Goal: Obtain resource: Obtain resource

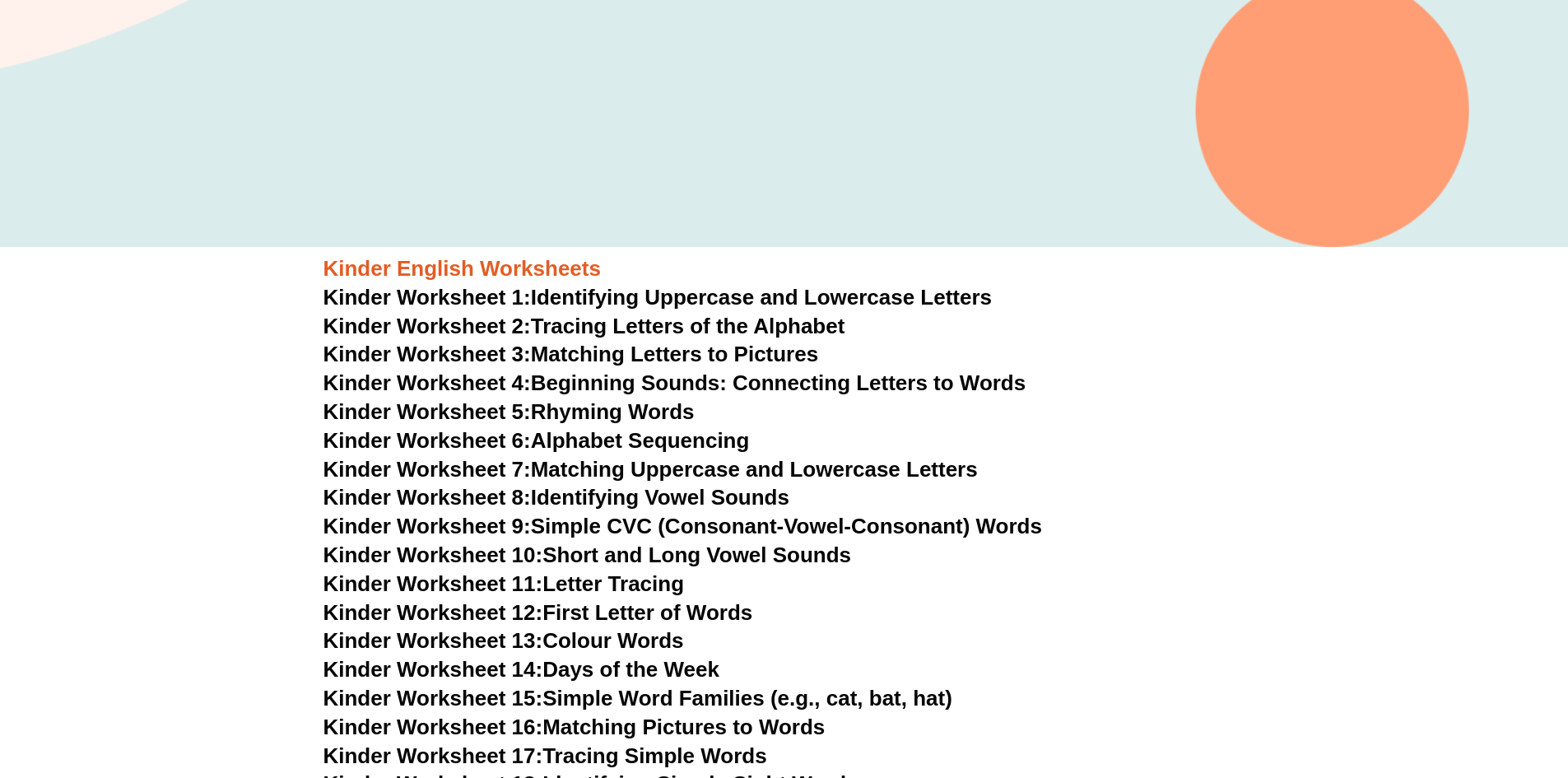
scroll to position [494, 0]
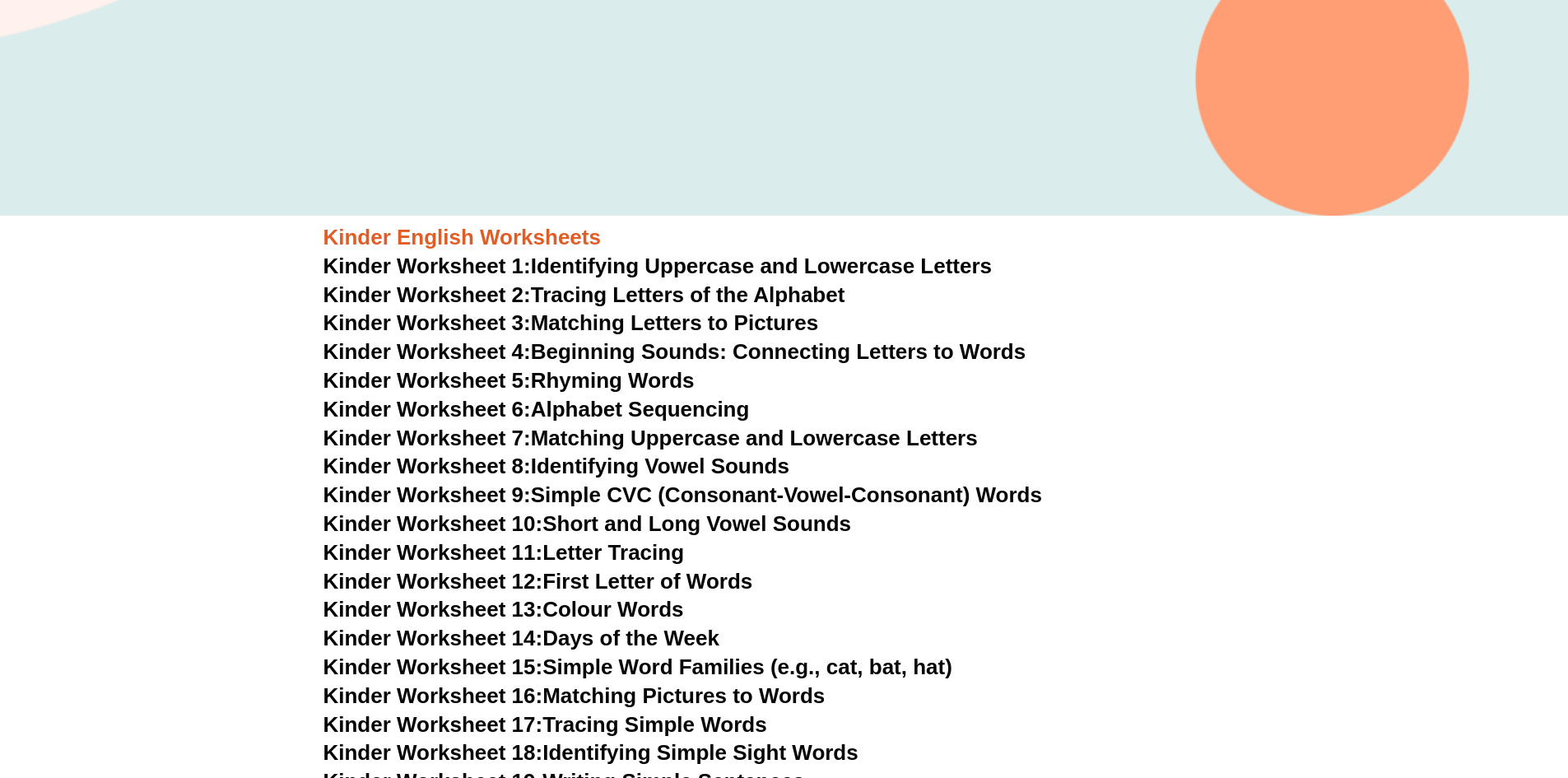
click at [773, 271] on link "Kinder Worksheet 1: Identifying Uppercase and Lowercase Letters" at bounding box center [658, 266] width 669 height 25
click at [634, 295] on link "Kinder Worksheet 2: Tracing Letters of the Alphabet" at bounding box center [584, 294] width 522 height 25
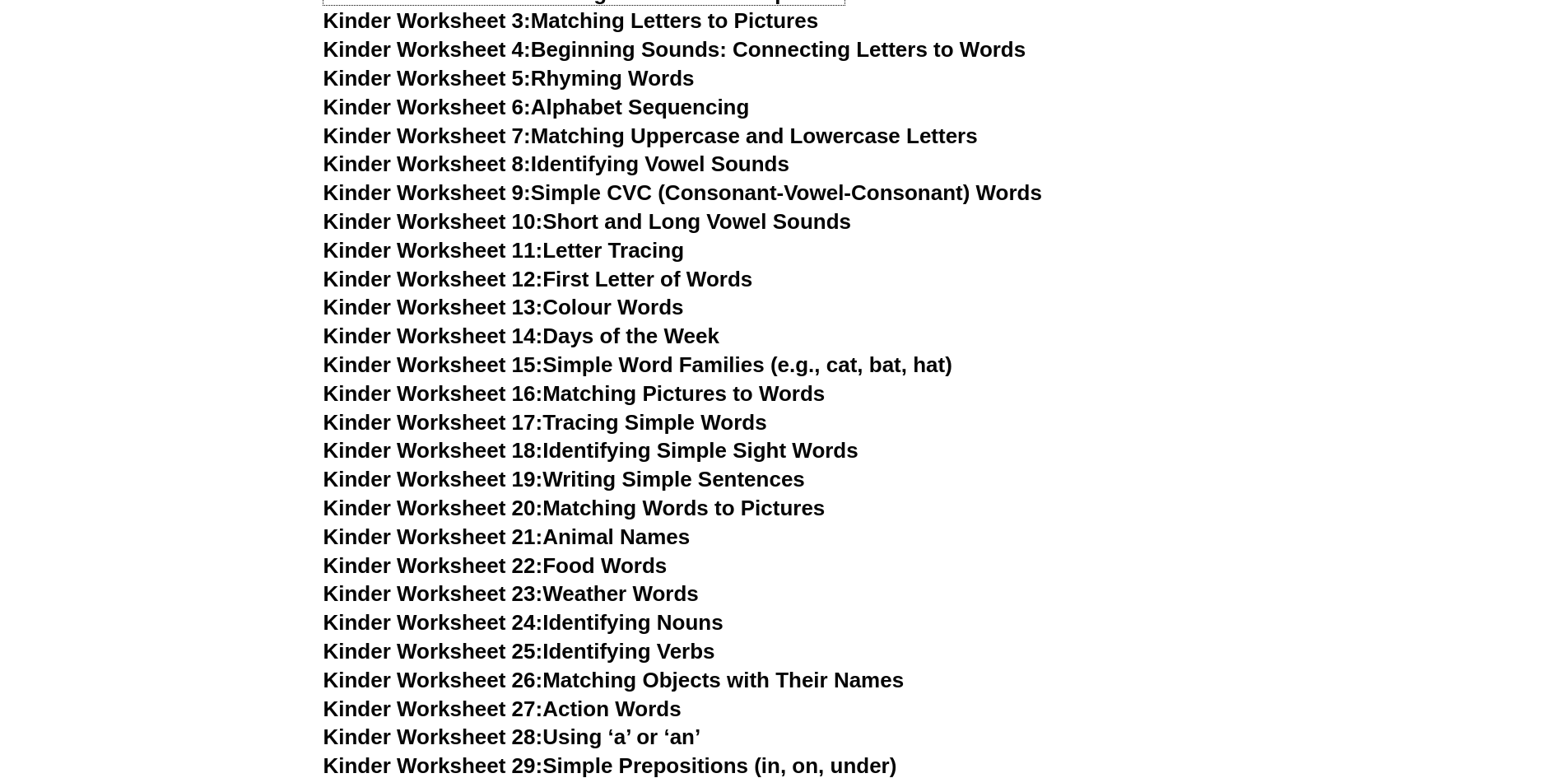
scroll to position [823, 0]
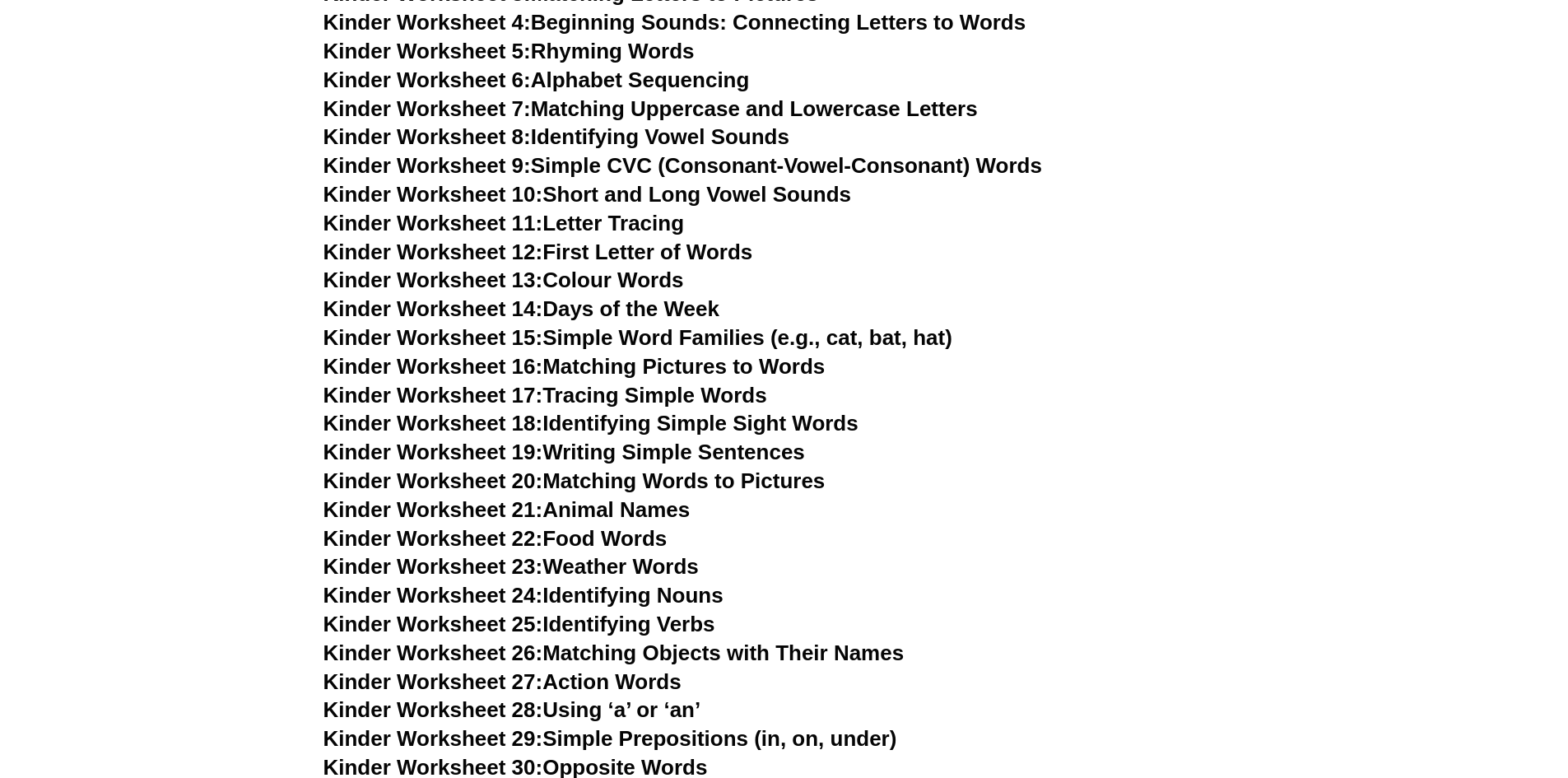
click at [710, 399] on link "Kinder Worksheet 17: Tracing Simple Words" at bounding box center [545, 395] width 443 height 25
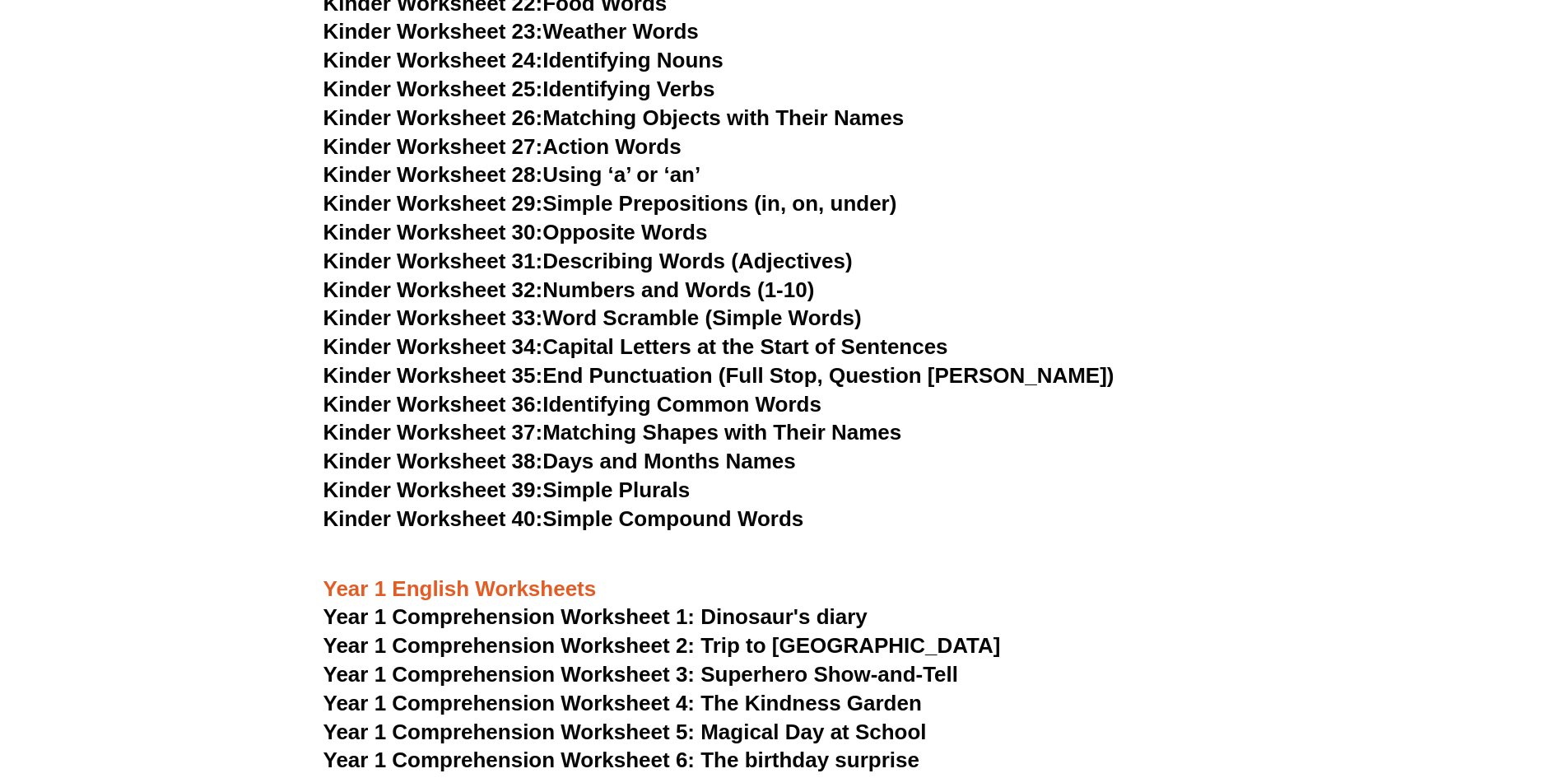
scroll to position [1400, 0]
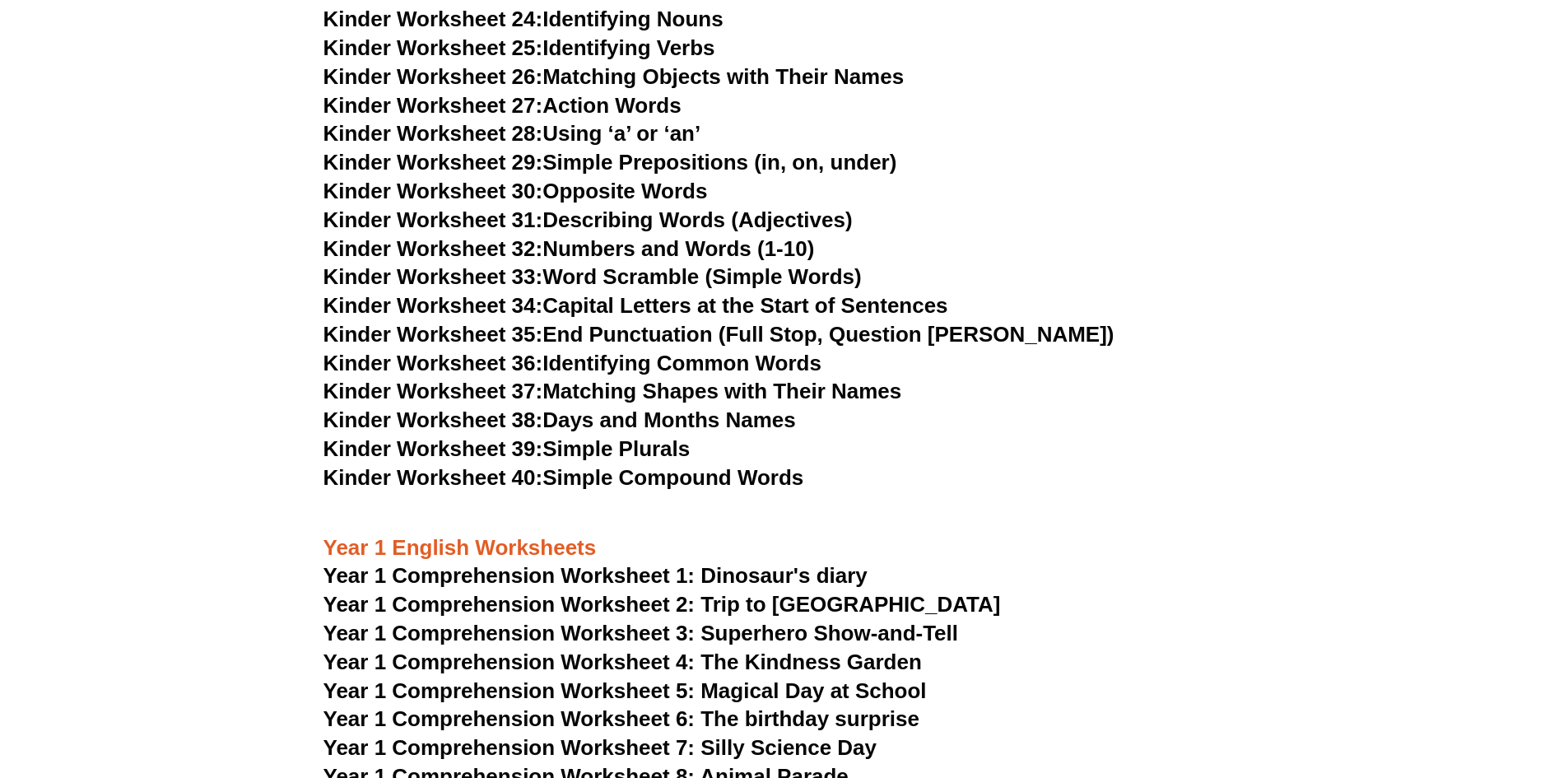
click at [588, 467] on link "Kinder Worksheet 40: Simple Compound Words" at bounding box center [564, 477] width 480 height 25
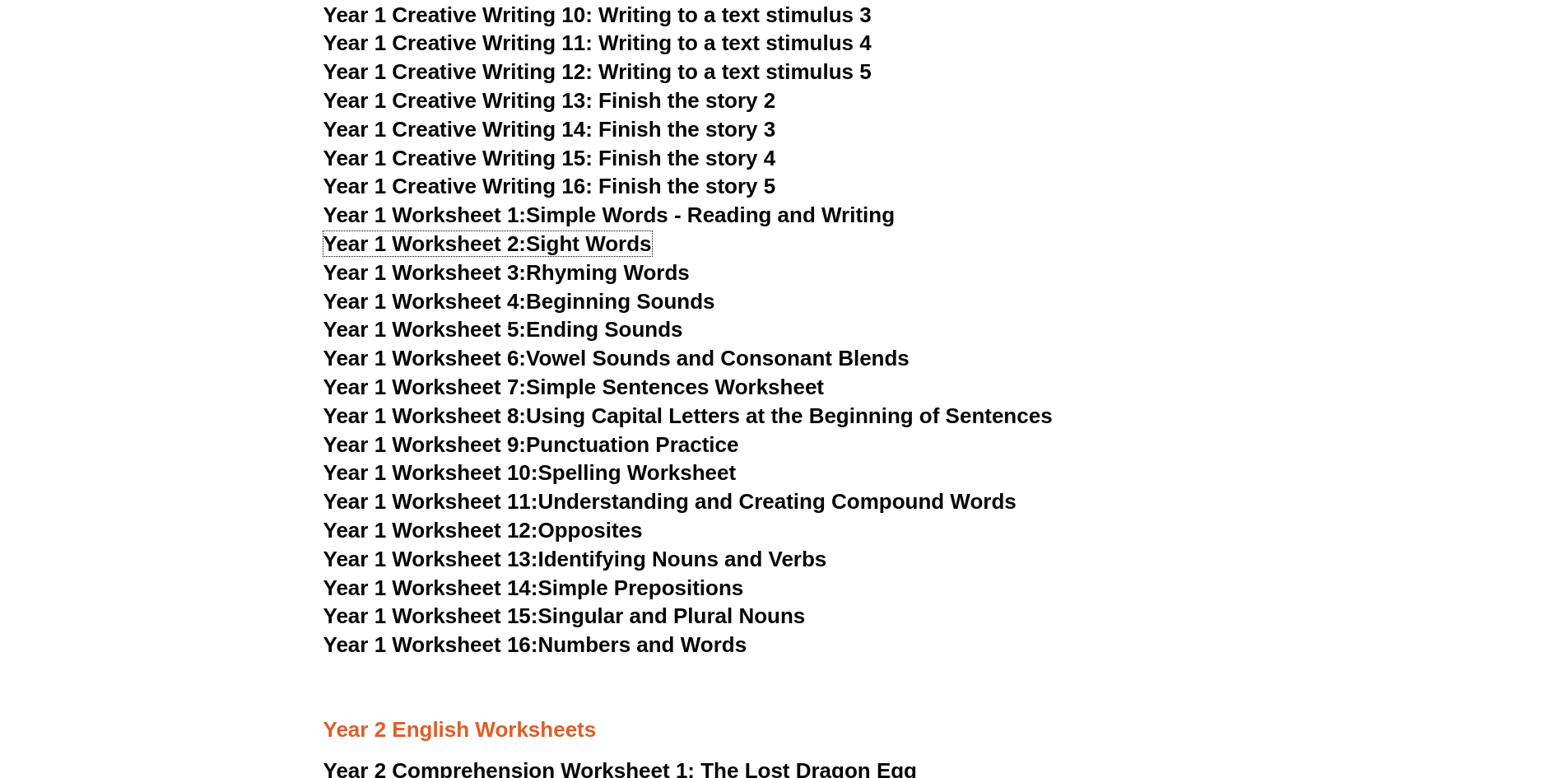
scroll to position [2799, 0]
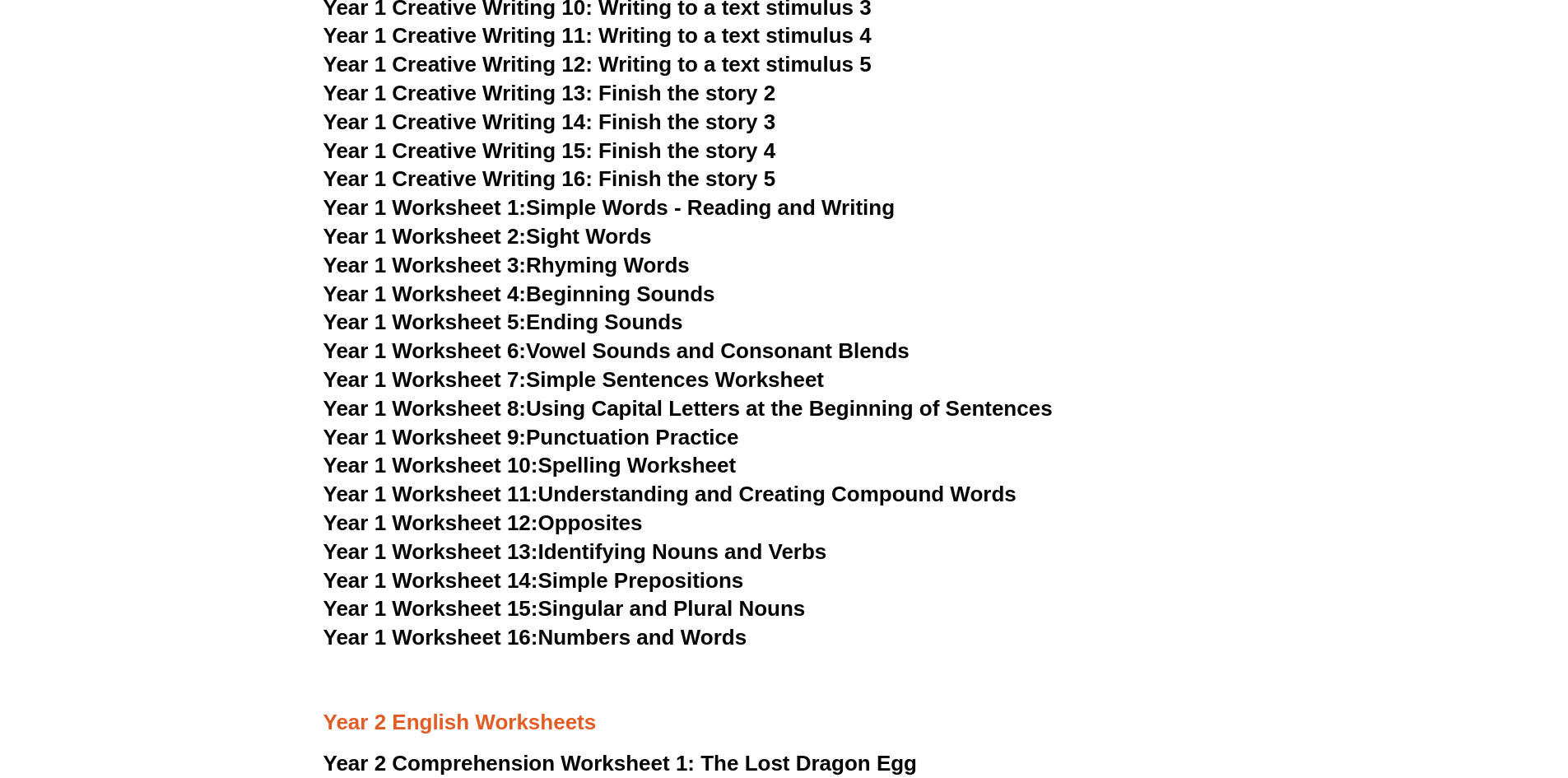
click at [730, 383] on link "Year 1 Worksheet 7: Simple Sentences Worksheet" at bounding box center [574, 379] width 501 height 25
click at [700, 644] on link "Year 1 Worksheet 16: Numbers and Words" at bounding box center [535, 636] width 424 height 25
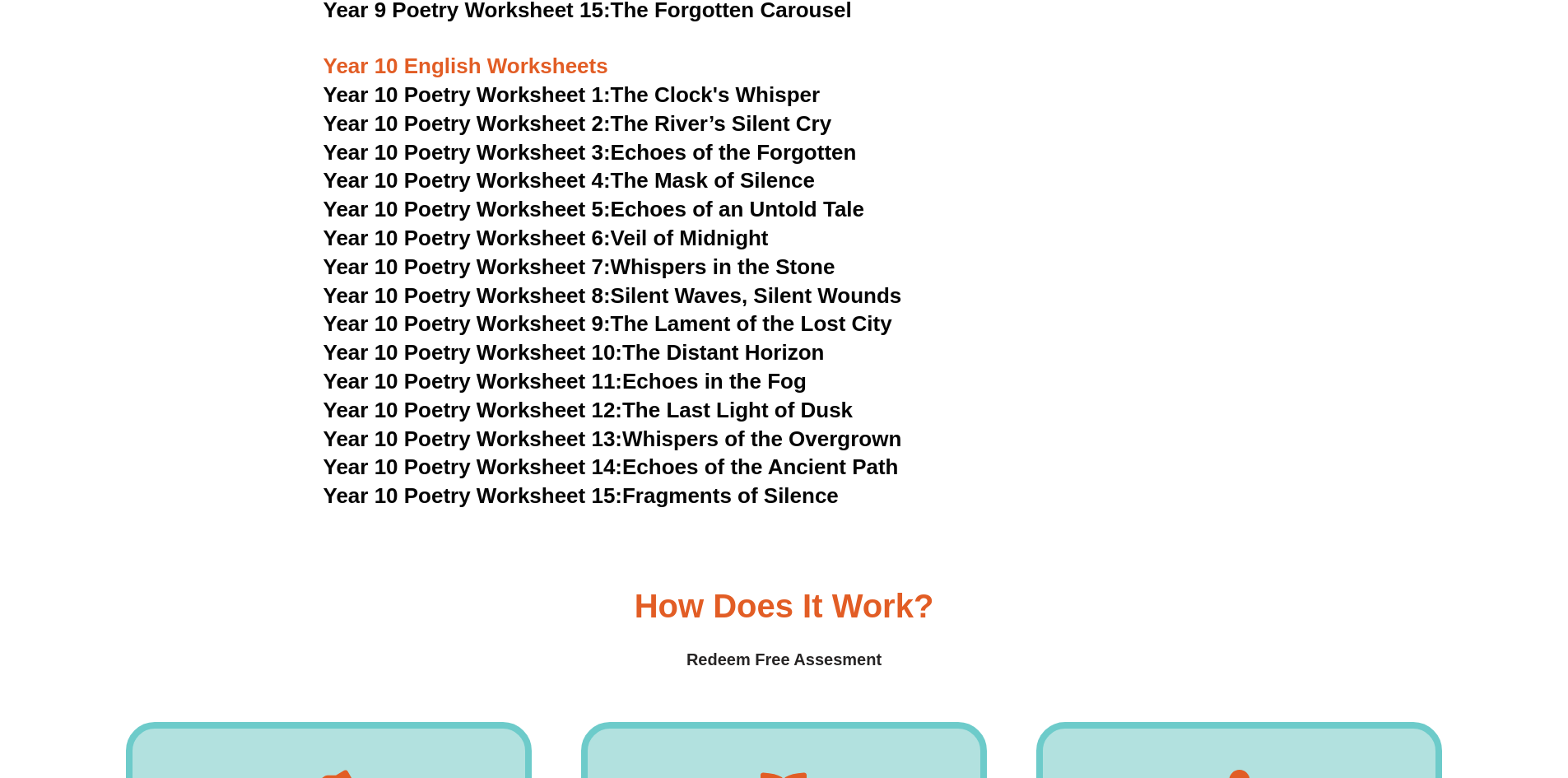
scroll to position [11114, 0]
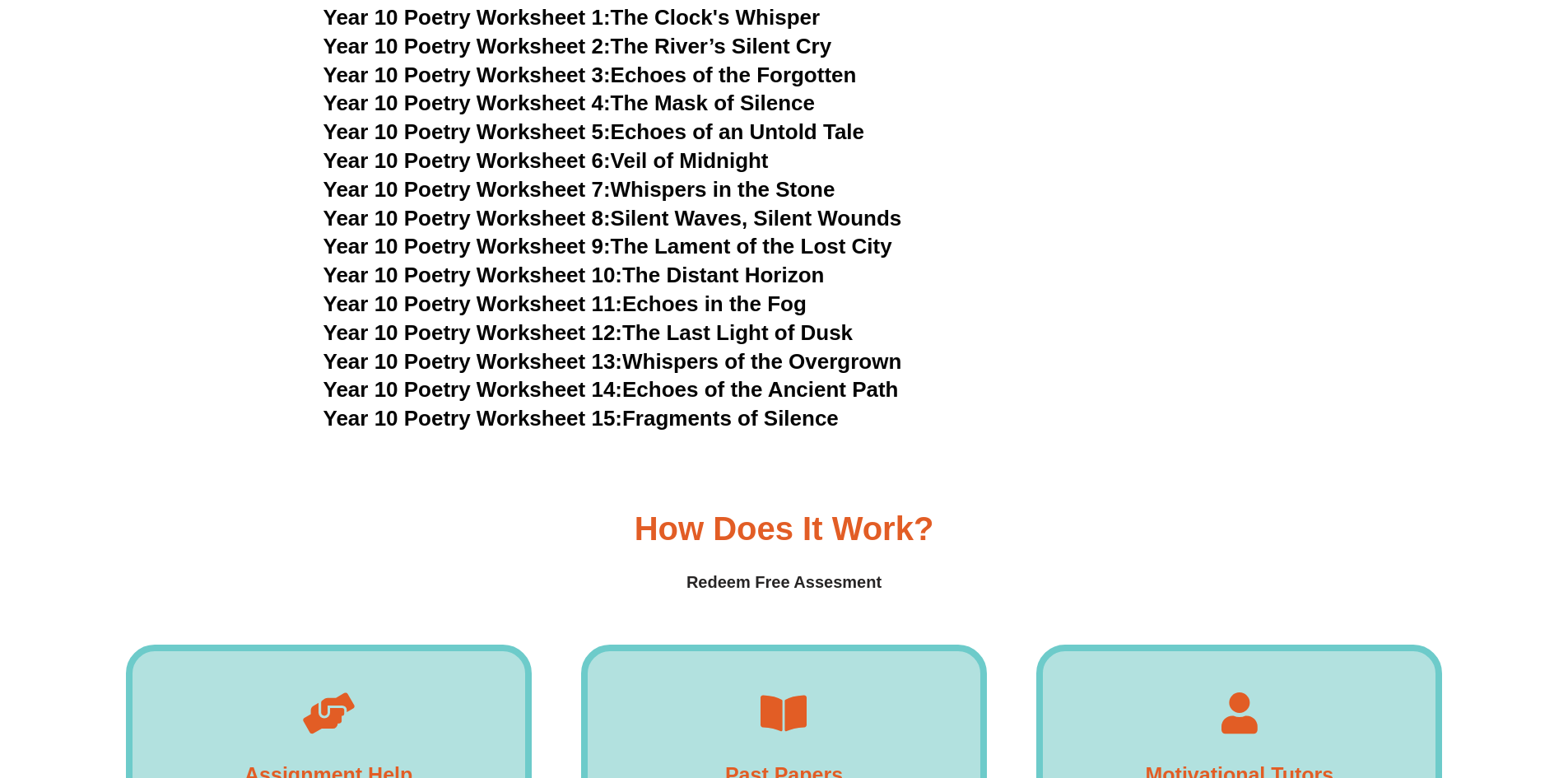
click at [841, 570] on h4 "Redeem Free Assesment" at bounding box center [785, 582] width 1318 height 26
click at [782, 512] on h3 "How Does it Work?" at bounding box center [784, 528] width 299 height 33
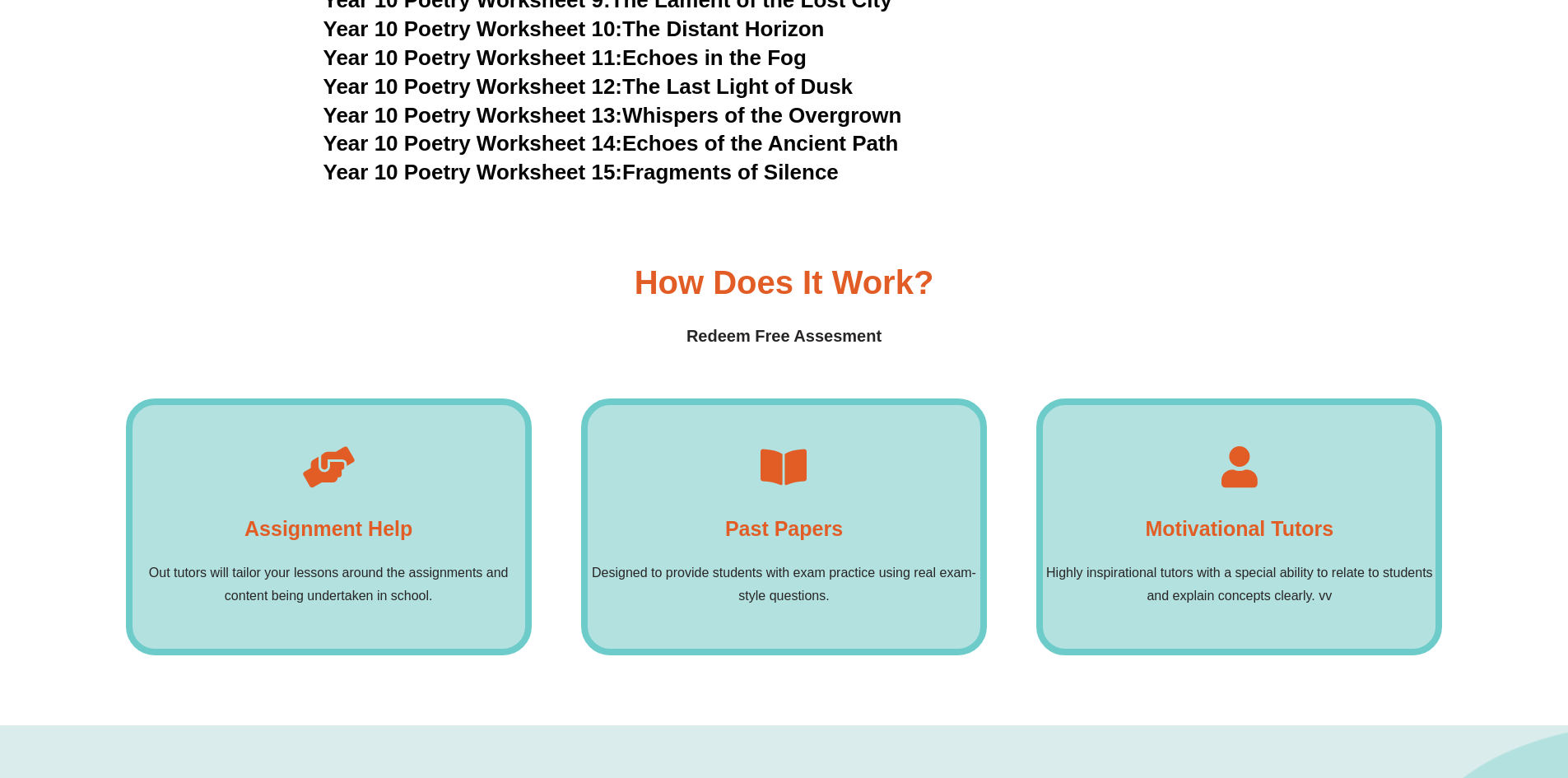
scroll to position [11360, 0]
click at [1284, 405] on div "Motivational Tutors Highly inspirational tutors with a special ability to relat…" at bounding box center [1239, 526] width 406 height 256
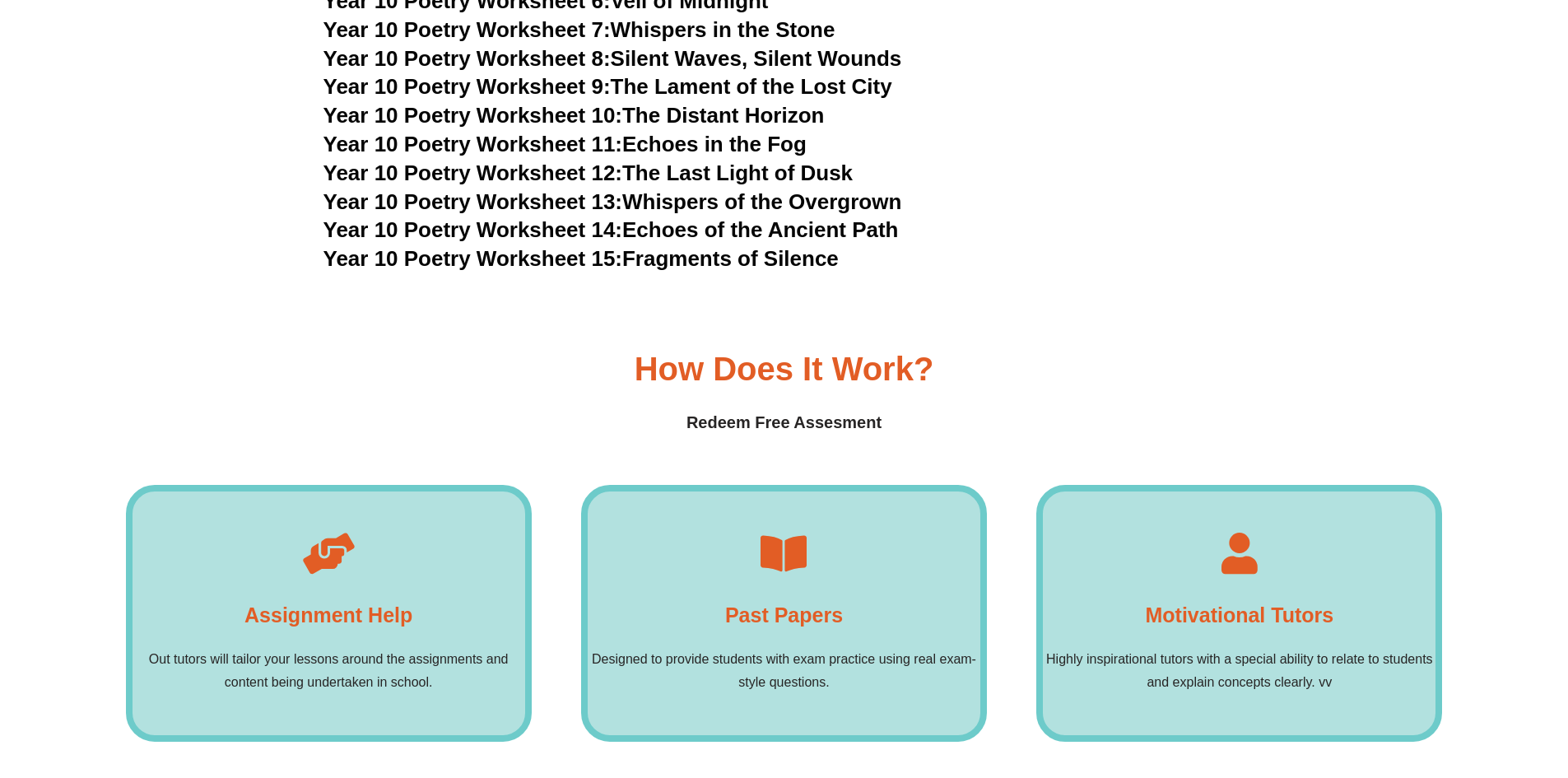
scroll to position [11607, 0]
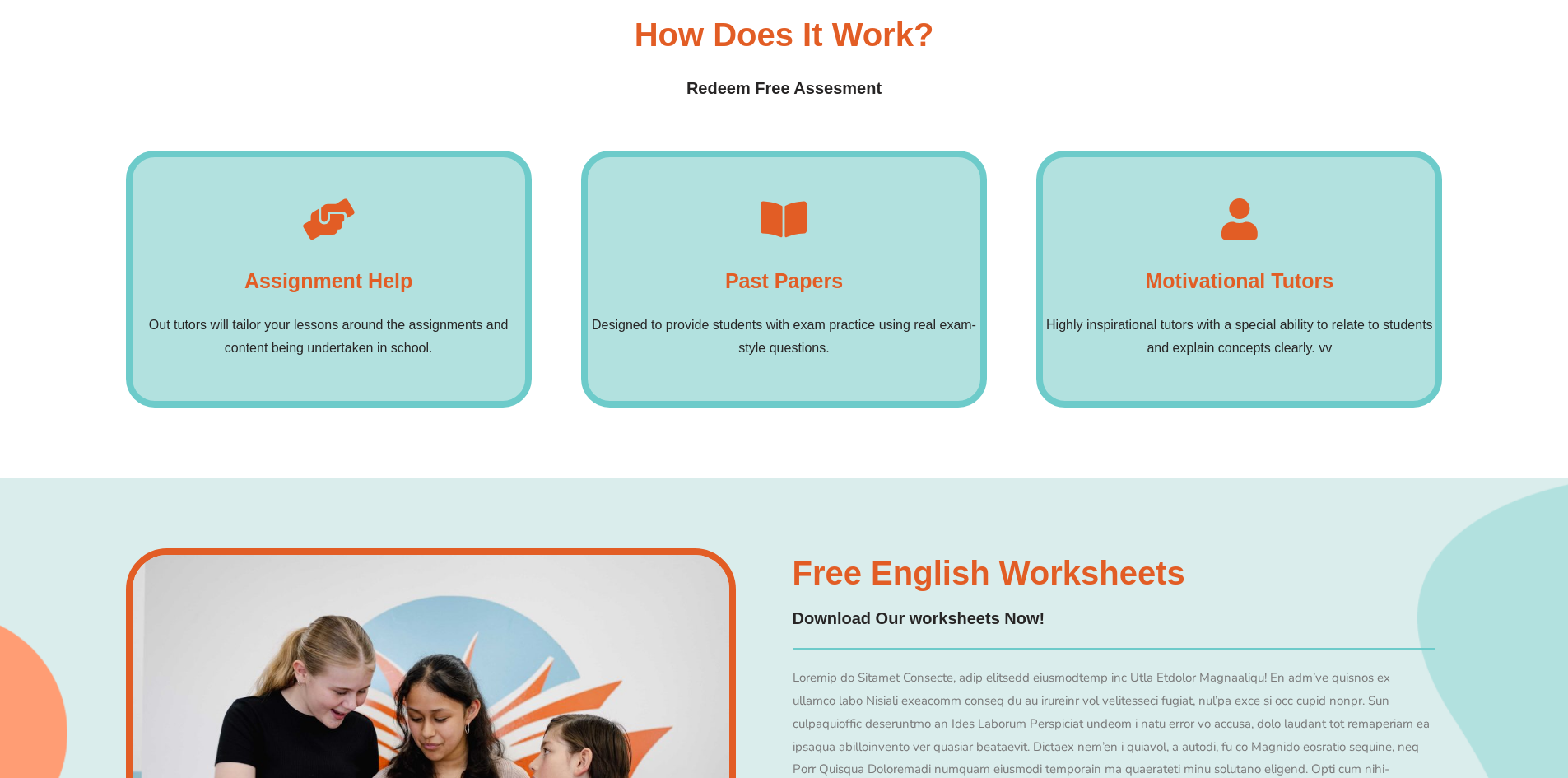
click at [799, 264] on h4 "Past Papers" at bounding box center [784, 280] width 118 height 33
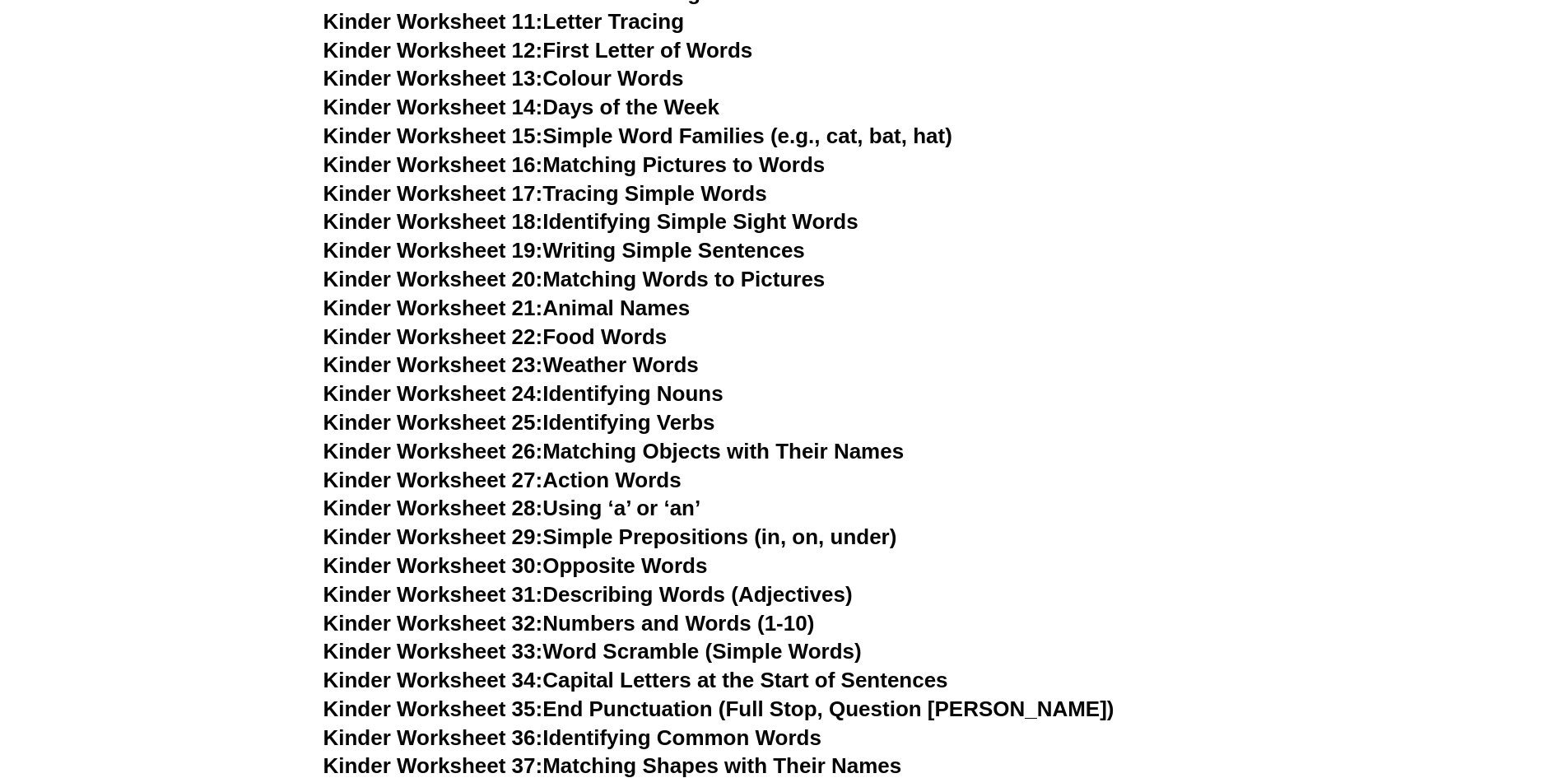
scroll to position [988, 0]
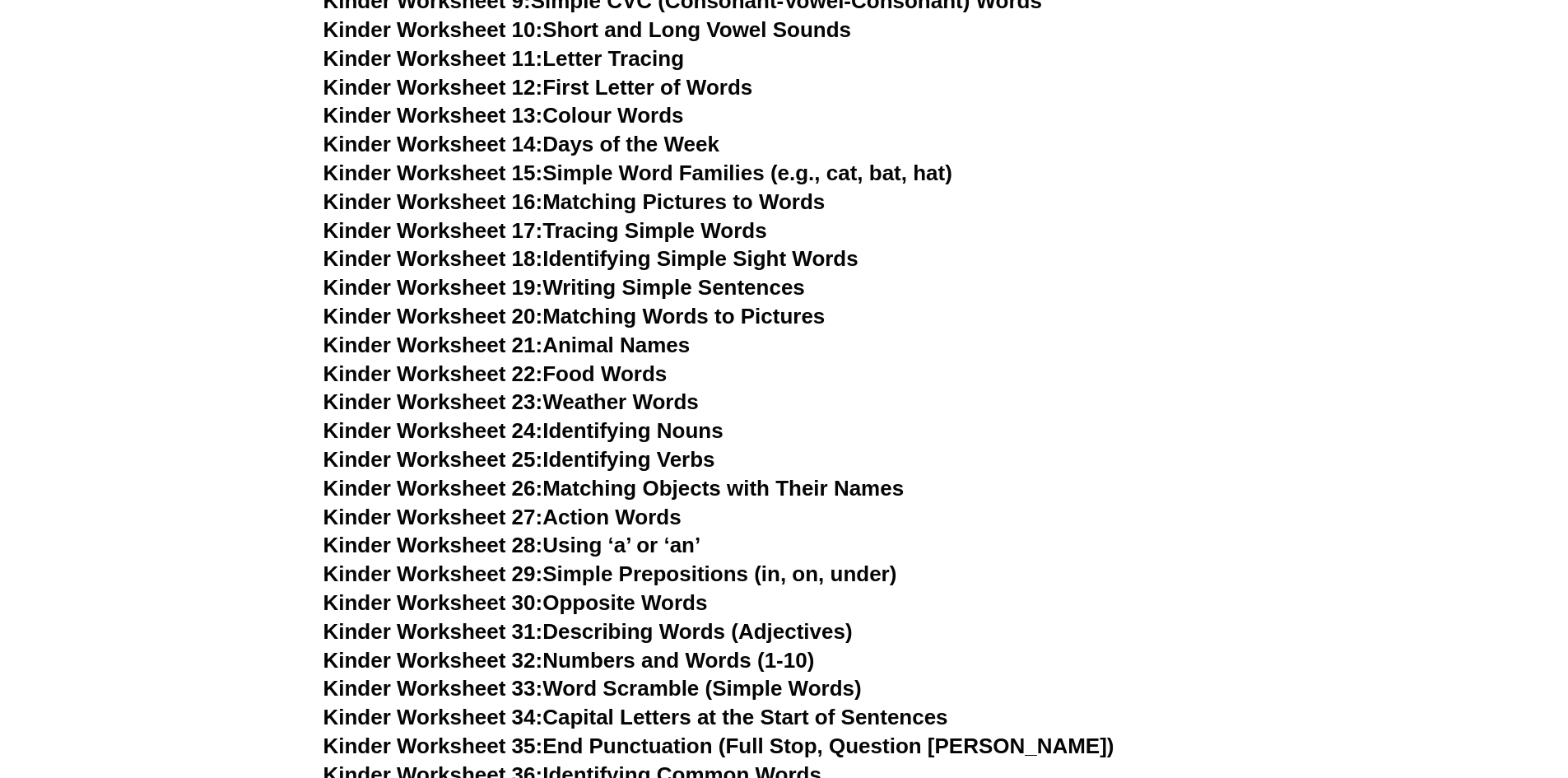
click at [619, 558] on link "Kinder Worksheet 28: Using ‘a’ or ‘an’" at bounding box center [512, 545] width 378 height 25
